Goal: Task Accomplishment & Management: Complete application form

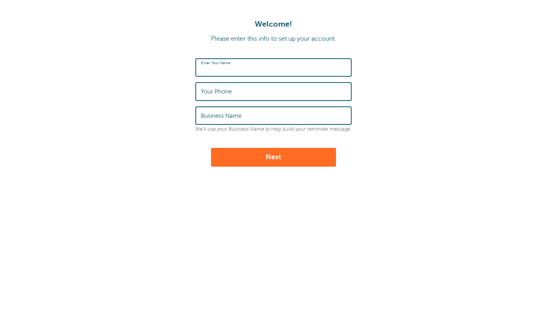
click at [295, 68] on input "Enter Your Name" at bounding box center [273, 67] width 145 height 17
type input "[PERSON_NAME]"
click at [288, 94] on input "Your Phone" at bounding box center [273, 91] width 145 height 17
type input "5165515246"
click at [288, 115] on input "Business Name" at bounding box center [273, 115] width 145 height 17
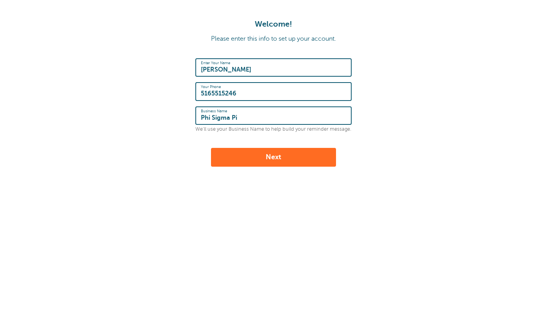
type input "Phi Sigma Pi"
click at [284, 151] on button "Next" at bounding box center [273, 157] width 125 height 19
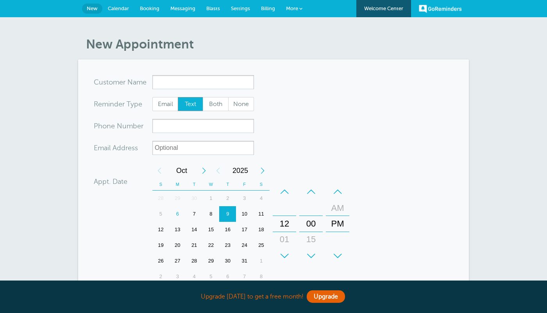
scroll to position [59, 0]
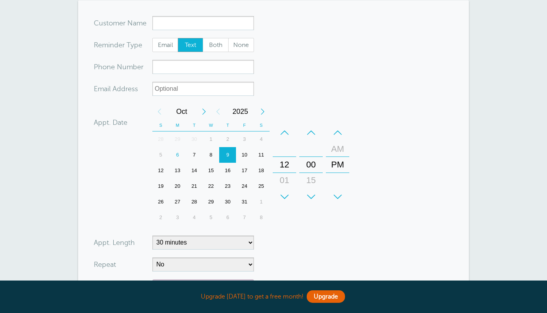
click at [183, 153] on div "6" at bounding box center [177, 155] width 17 height 16
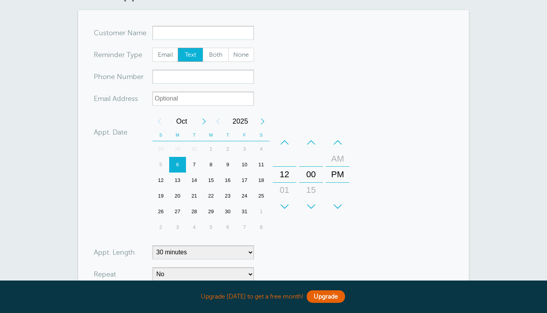
scroll to position [48, 0]
click at [207, 164] on div "8" at bounding box center [211, 165] width 17 height 16
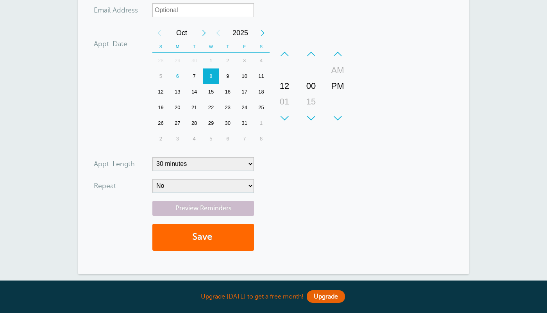
scroll to position [161, 0]
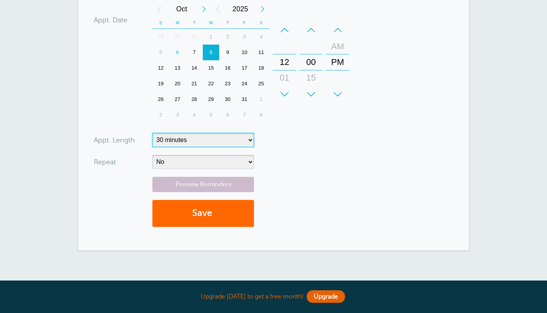
click at [152, 133] on select "5 minutes 10 minutes 15 minutes 20 minutes 25 minutes 30 minutes 35 minutes 40 …" at bounding box center [203, 140] width 102 height 14
select select "45"
click option "45 minutes" at bounding box center [0, 0] width 0 height 0
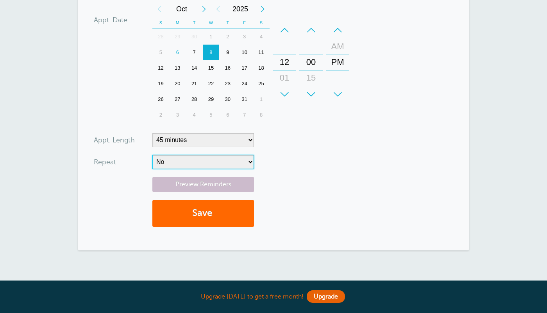
click at [152, 155] on select "No Daily Weekly Every 2 weeks Every 3 weeks Every 4 weeks Monthly Every 5 weeks…" at bounding box center [203, 162] width 102 height 14
select select "RRULE:FREQ=DAILY"
click option "Daily" at bounding box center [0, 0] width 0 height 0
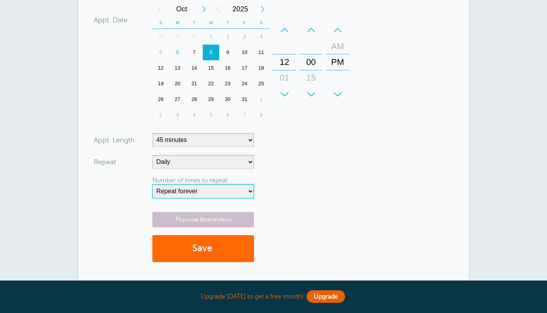
click at [152, 184] on select "Repeat forever 2 3 4 5 6 7 8 9 10 11 12 13 14 15 16 17 18 19 20" at bounding box center [203, 191] width 102 height 14
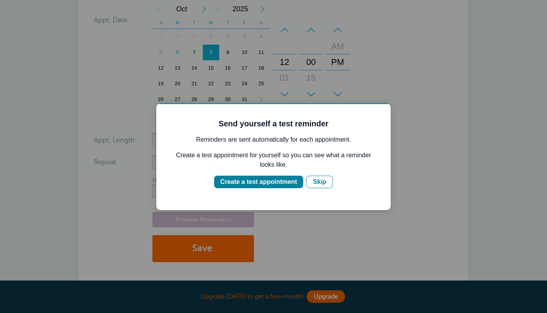
scroll to position [0, 0]
click at [315, 181] on div "Skip" at bounding box center [319, 181] width 13 height 9
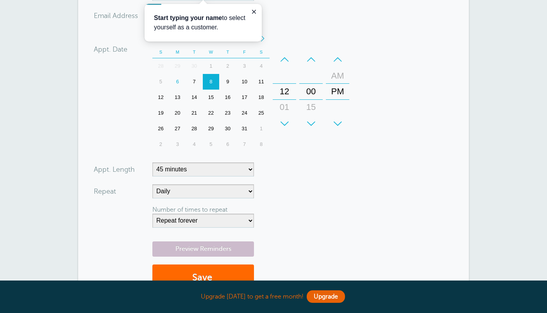
click at [233, 149] on form "You are creating a new customer. To use an existing customer select one from th…" at bounding box center [274, 121] width 360 height 356
click at [152, 213] on select "Repeat forever 2 3 4 5 6 7 8 9 10 11 12 13 14 15 16 17 18 19 20" at bounding box center [203, 220] width 102 height 14
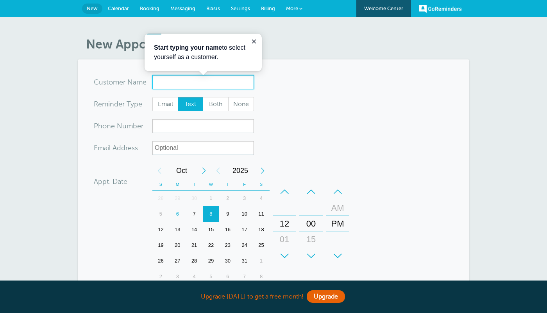
click at [235, 84] on input "x-no-autofill" at bounding box center [203, 82] width 102 height 14
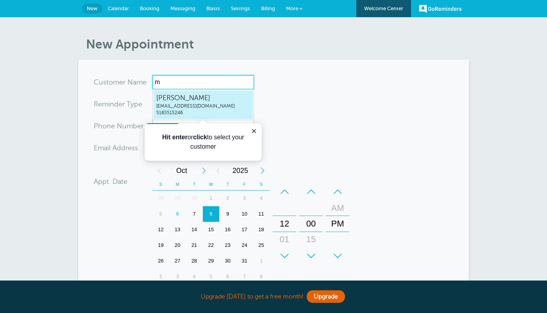
click at [208, 108] on span "samcipolla15@gmail.com" at bounding box center [203, 106] width 94 height 7
type input "SamanthaCipollasamcipolla15@gmail.com5165515246"
type input "Samantha Cipolla"
type input "5165515246"
type input "samcipolla15@gmail.com"
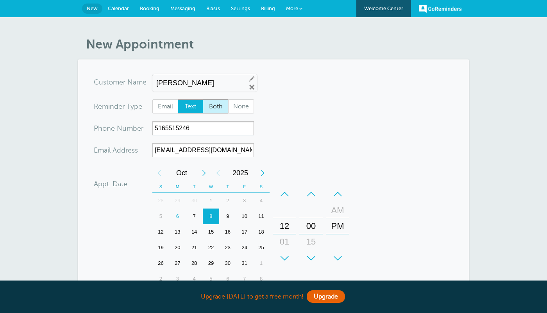
scroll to position [255, 0]
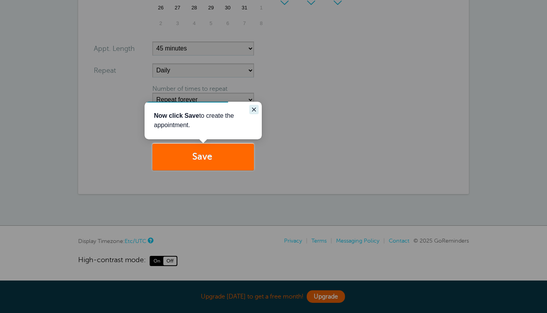
click at [256, 106] on button "Close guide" at bounding box center [253, 109] width 9 height 9
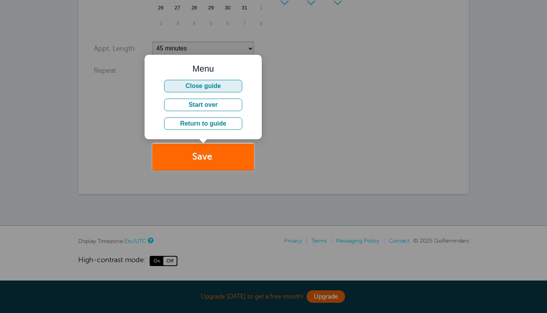
click at [234, 86] on button "Close guide" at bounding box center [203, 86] width 78 height 13
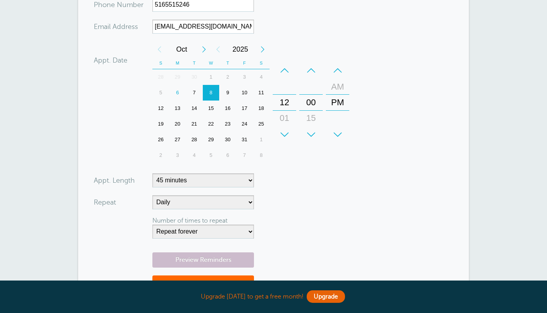
scroll to position [140, 0]
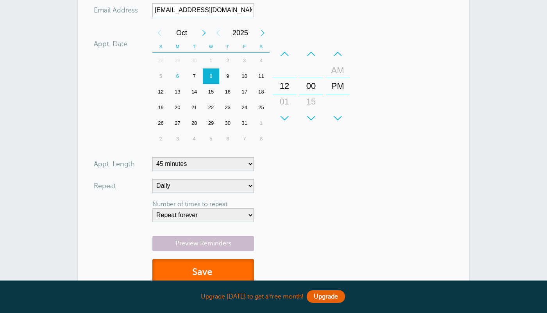
click at [221, 263] on button "Save" at bounding box center [203, 272] width 102 height 27
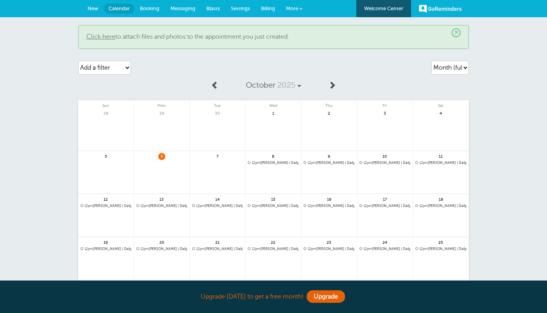
click at [187, 5] on link "Messaging" at bounding box center [183, 8] width 36 height 17
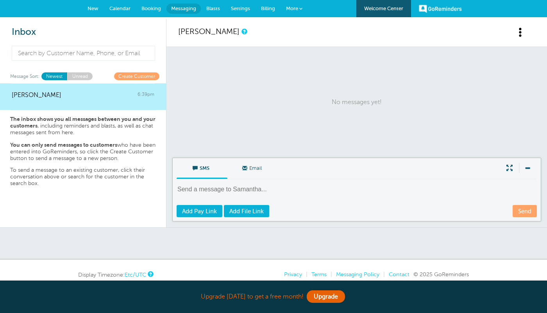
click at [91, 5] on link "New" at bounding box center [93, 8] width 22 height 17
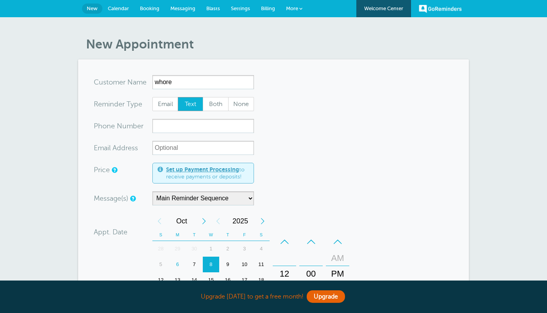
type input "whore"
click at [204, 130] on input "xxx-no-autofill" at bounding box center [203, 126] width 102 height 14
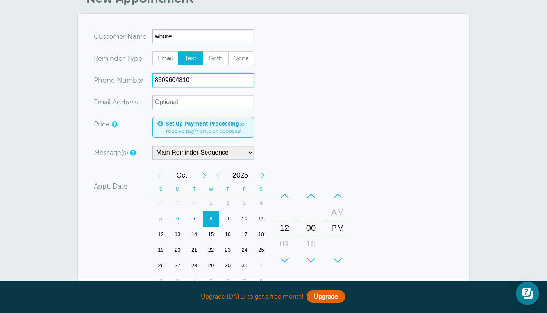
scroll to position [47, 0]
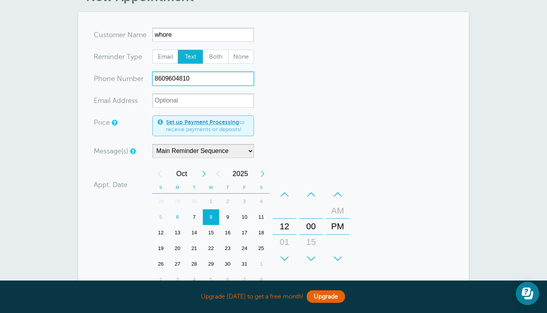
type input "8609604810"
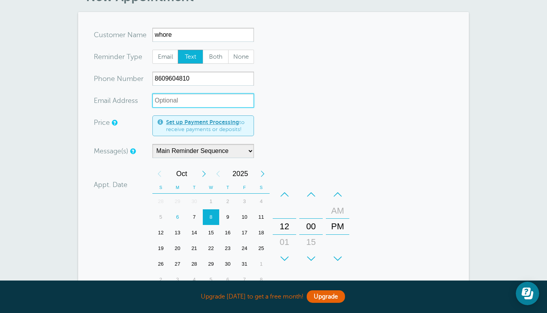
click at [242, 102] on input "xx-no-autofill" at bounding box center [203, 100] width 102 height 14
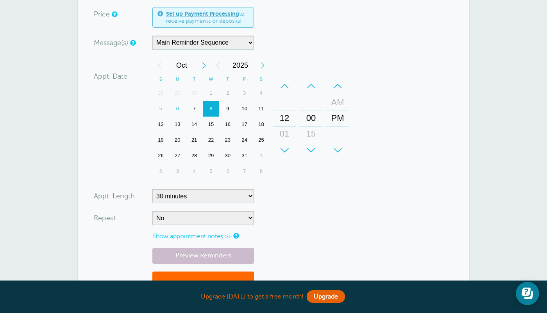
scroll to position [163, 0]
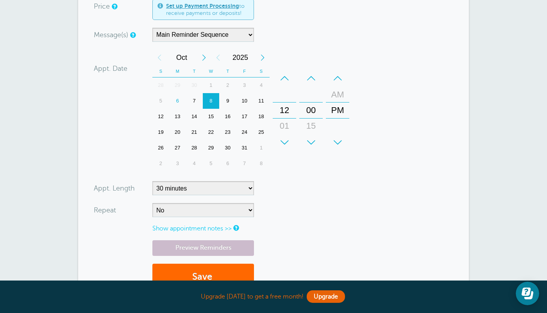
type input "hannah.gilbert@uconn.edu"
click at [152, 203] on select "No Daily Weekly Every 2 weeks Every 3 weeks Every 4 weeks Monthly Every 5 weeks…" at bounding box center [203, 210] width 102 height 14
select select "RRULE:FREQ=DAILY"
click option "Daily" at bounding box center [0, 0] width 0 height 0
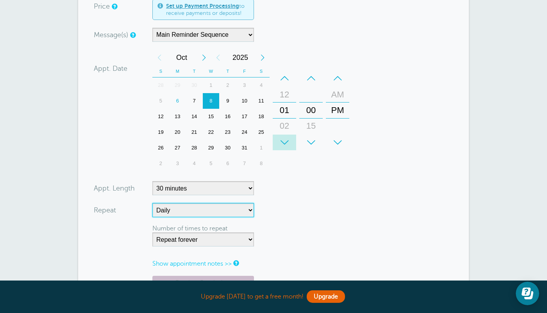
click at [285, 142] on div "+" at bounding box center [284, 142] width 23 height 16
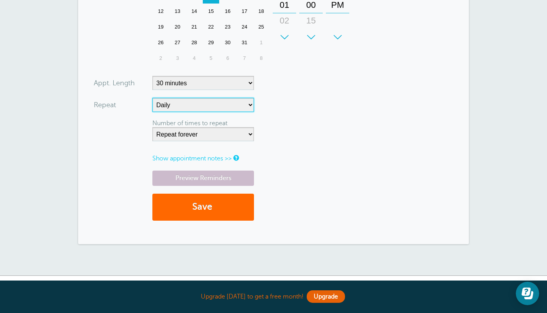
scroll to position [318, 0]
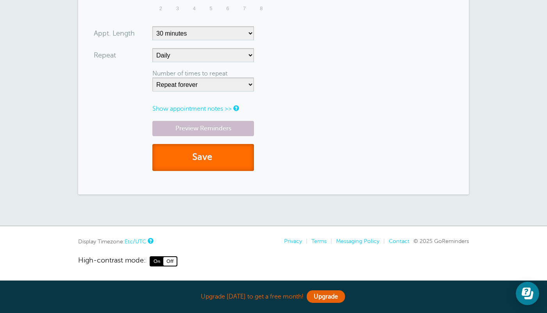
click at [239, 156] on button "Save" at bounding box center [203, 157] width 102 height 27
